Goal: Task Accomplishment & Management: Use online tool/utility

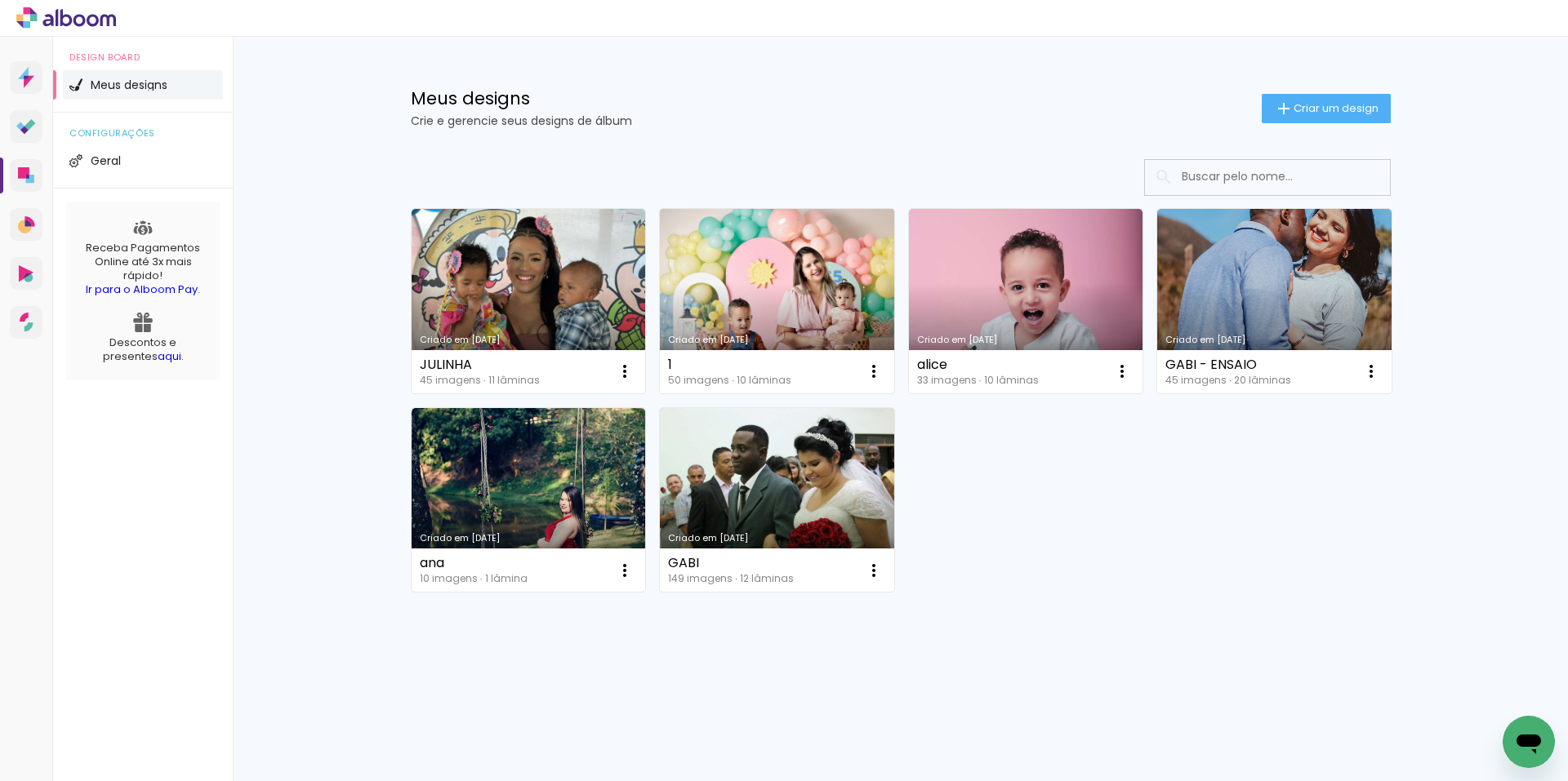
click at [779, 325] on link "Criado em [DATE]" at bounding box center [777, 301] width 234 height 185
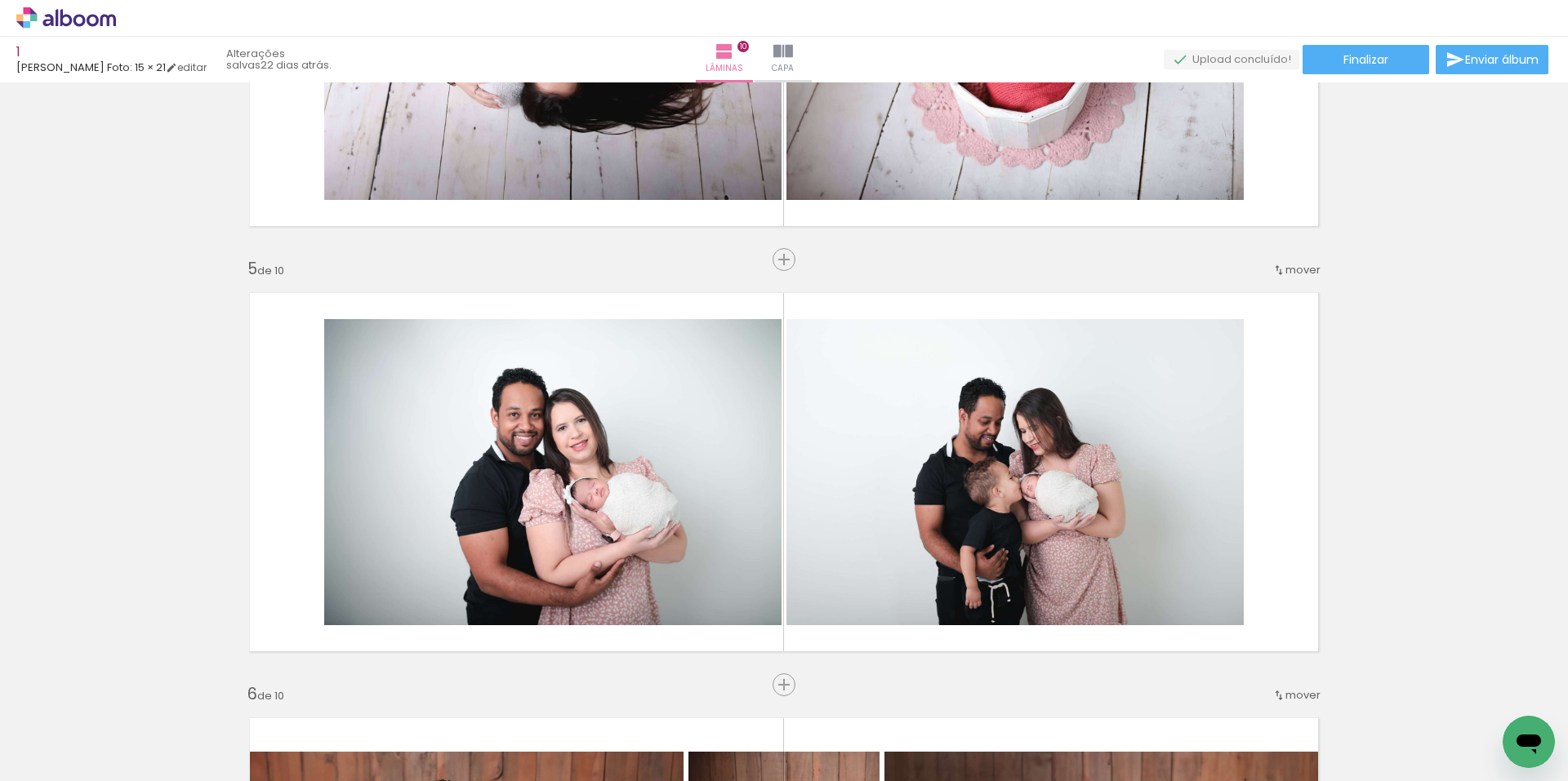
scroll to position [1142, 0]
